Goal: Task Accomplishment & Management: Use online tool/utility

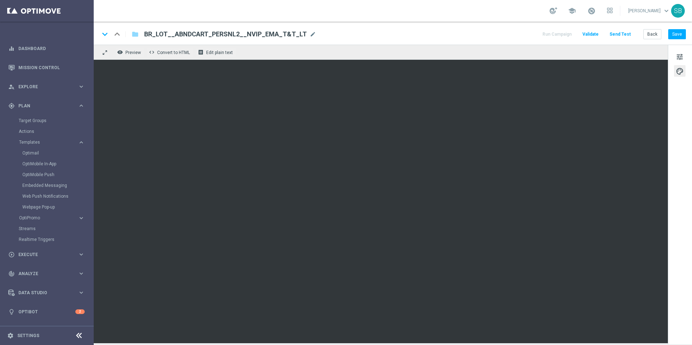
click at [688, 175] on div "tune palette" at bounding box center [680, 195] width 24 height 300
click at [677, 34] on button "Save" at bounding box center [677, 34] width 18 height 10
click at [673, 37] on button "Save" at bounding box center [677, 34] width 18 height 10
click at [687, 240] on div "tune palette" at bounding box center [680, 195] width 24 height 300
click at [674, 32] on button "Save" at bounding box center [677, 34] width 18 height 10
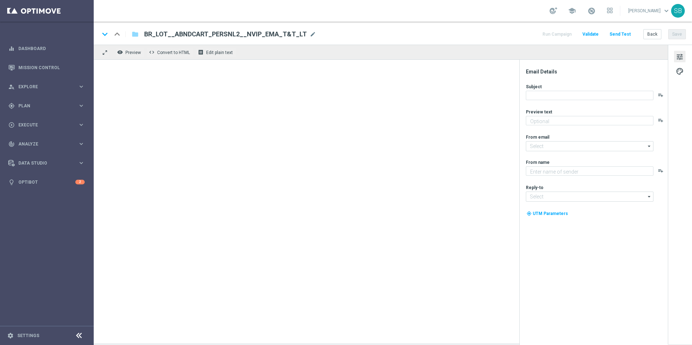
type textarea "Seu carrinho está esperando!"
type textarea "[DOMAIN_NAME]"
type input "[EMAIL_ADDRESS][DOMAIN_NAME]"
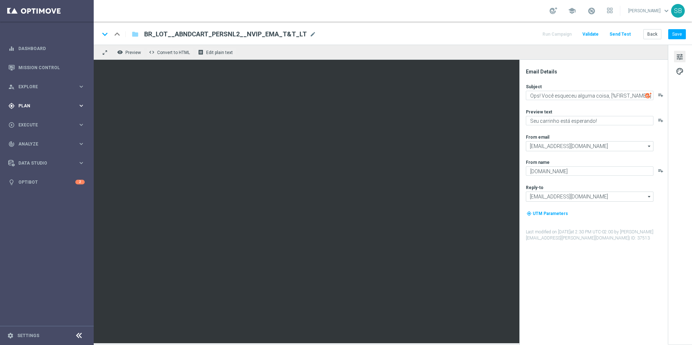
click at [29, 106] on span "Plan" at bounding box center [47, 106] width 59 height 4
click at [27, 141] on span "Templates" at bounding box center [45, 142] width 52 height 4
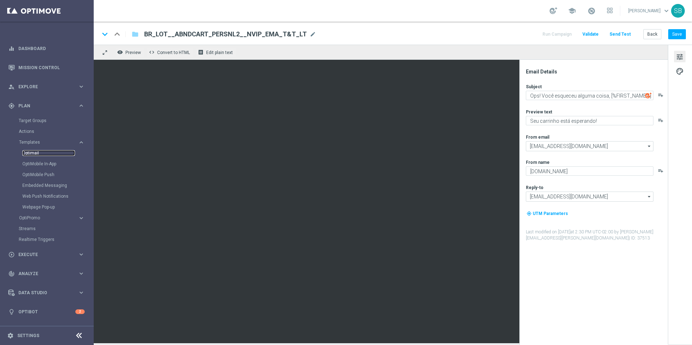
click at [35, 152] on link "Optimail" at bounding box center [48, 153] width 53 height 6
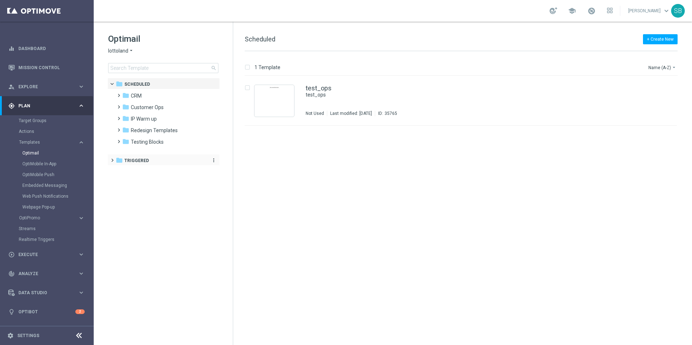
click at [139, 159] on span "Triggered" at bounding box center [136, 160] width 25 height 6
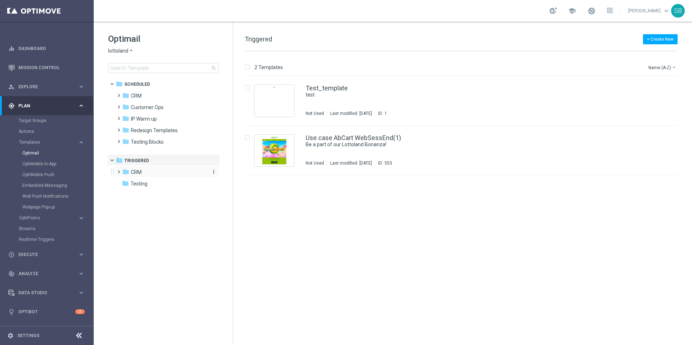
click at [135, 174] on span "CRM" at bounding box center [136, 172] width 11 height 6
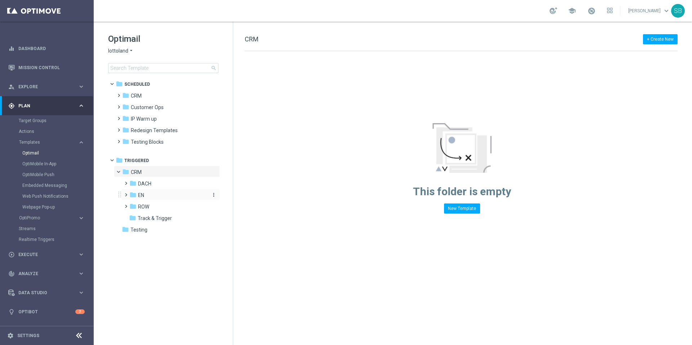
click at [136, 197] on icon "folder" at bounding box center [132, 194] width 7 height 7
click at [159, 218] on span "EN_nrt_abandondcart" at bounding box center [170, 218] width 50 height 6
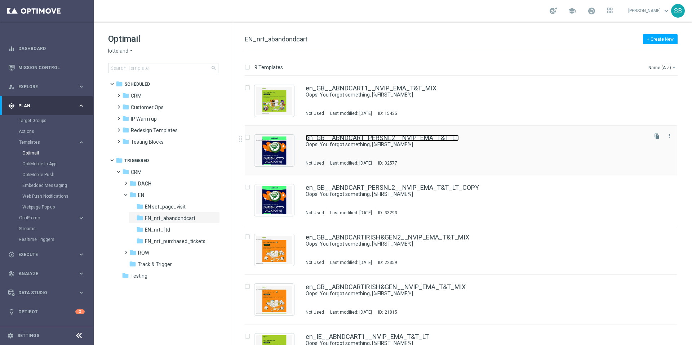
click at [357, 138] on link "en_GB__ABNDCART_PERSNL2__NVIP_EMA_T&T_LT" at bounding box center [382, 138] width 153 height 6
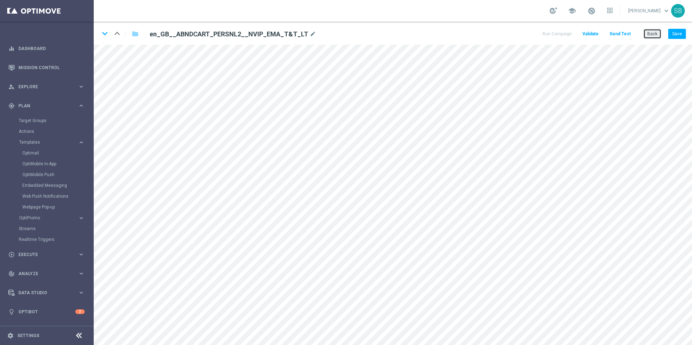
click at [653, 32] on button "Back" at bounding box center [652, 34] width 18 height 10
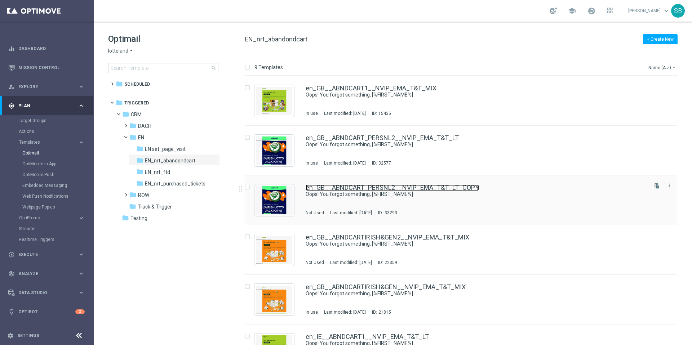
click at [364, 188] on link "en_GB__ABNDCART_PERSNL2__NVIP_EMA_T&T_LT_COPY" at bounding box center [392, 188] width 173 height 6
